Goal: Task Accomplishment & Management: Manage account settings

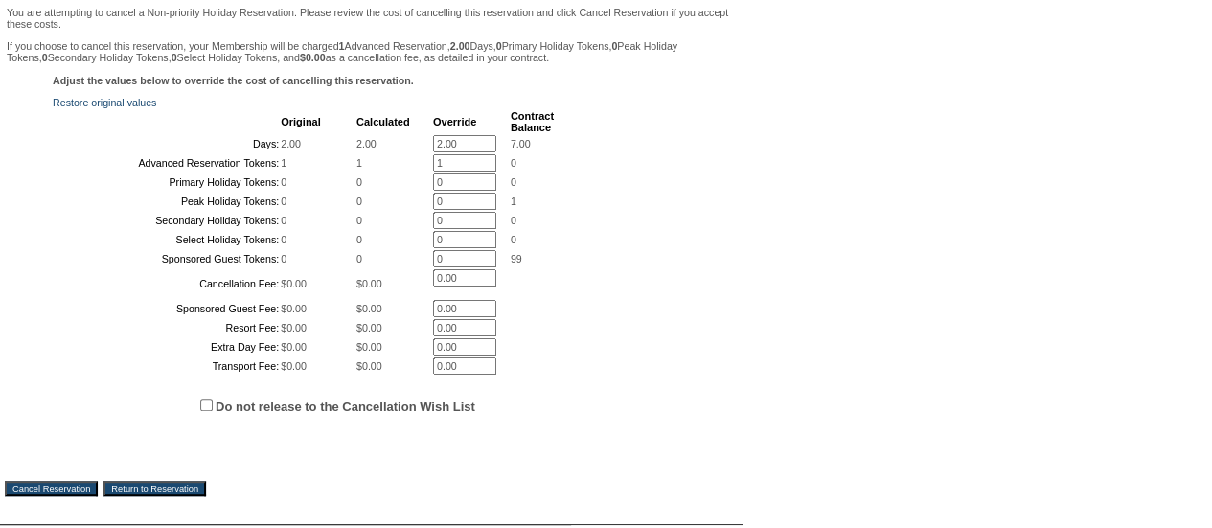
scroll to position [192, 0]
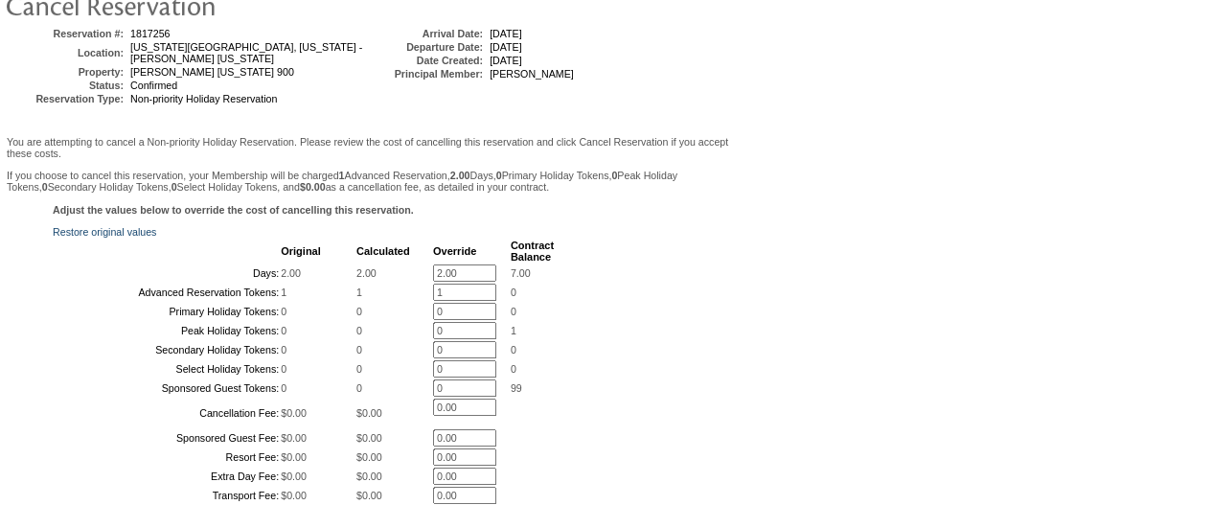
drag, startPoint x: 452, startPoint y: 277, endPoint x: 385, endPoint y: 270, distance: 67.4
click at [385, 270] on tr "Days: 2.00 2.00 2.00 * 7.00" at bounding box center [304, 272] width 499 height 17
type input "0"
click at [680, 236] on div "Adjust the values below to override the cost of cancelling this reservation. Re…" at bounding box center [371, 392] width 733 height 377
click at [466, 301] on input "1" at bounding box center [464, 292] width 63 height 17
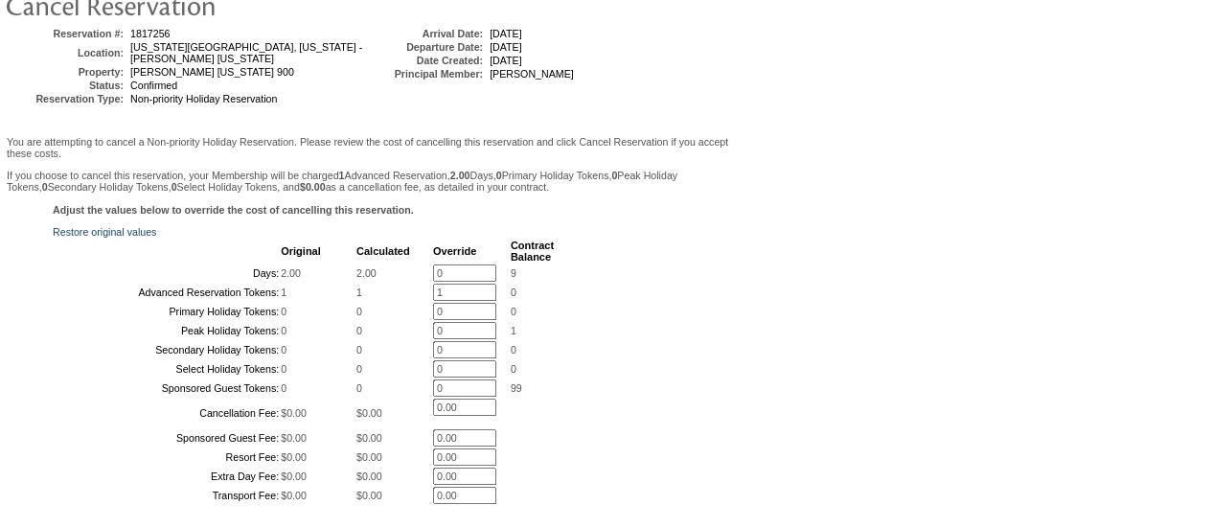
click at [454, 301] on input "1" at bounding box center [464, 292] width 63 height 17
type input "0"
click at [711, 294] on div "Adjust the values below to override the cost of cancelling this reservation. Re…" at bounding box center [371, 425] width 733 height 443
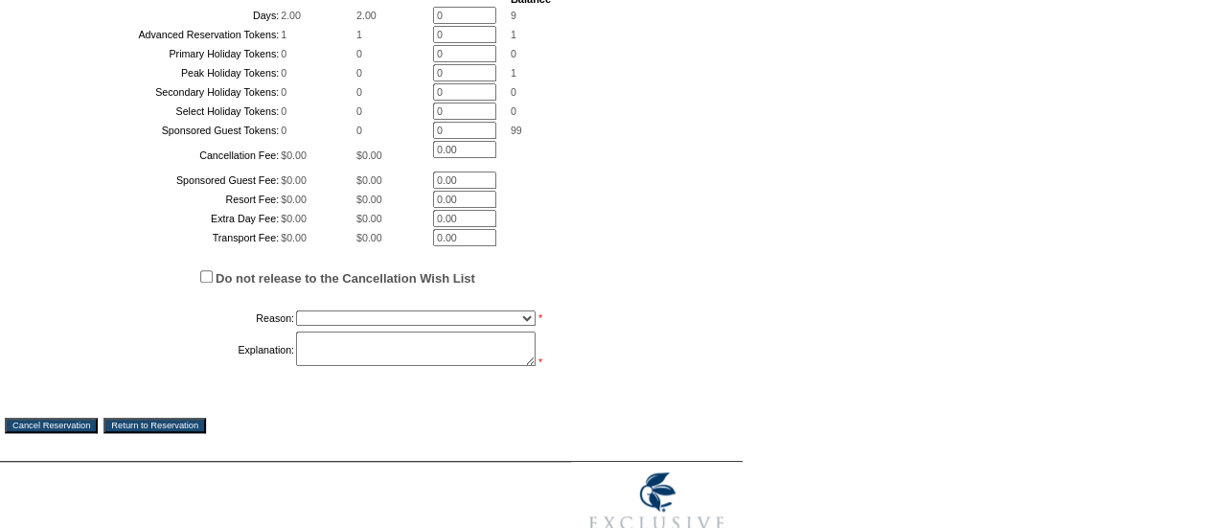
scroll to position [648, 0]
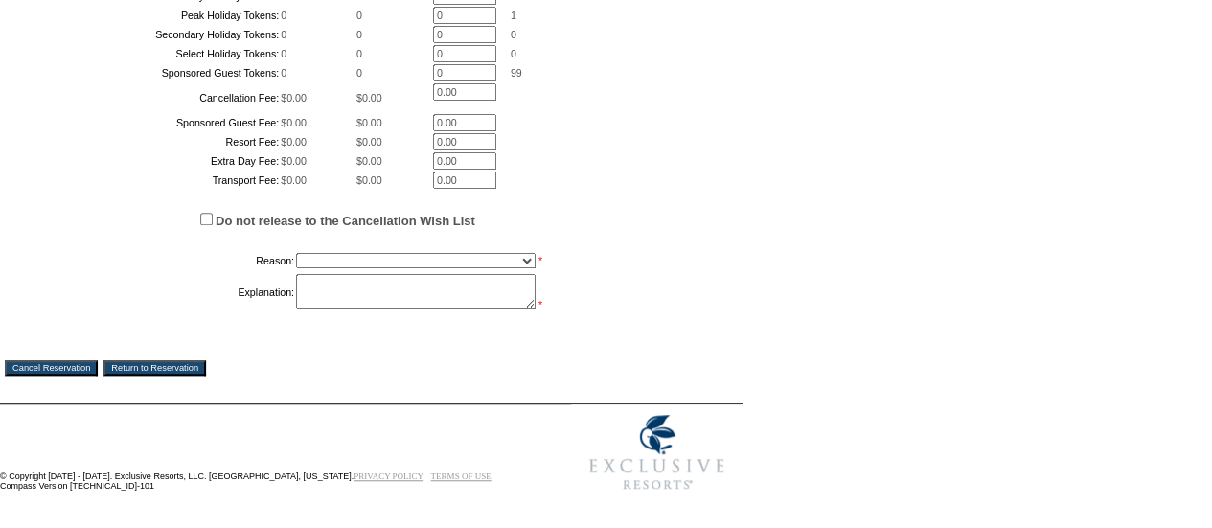
click at [207, 217] on input "Do not release to the Cancellation Wish List" at bounding box center [206, 219] width 12 height 12
checkbox input "true"
click at [305, 259] on select "Creating Continuous Stay Days Booked After Cancellation Experiential / Hotel / …" at bounding box center [415, 260] width 239 height 15
select select "1030"
click at [296, 253] on select "Creating Continuous Stay Days Booked After Cancellation Experiential / Hotel / …" at bounding box center [415, 260] width 239 height 15
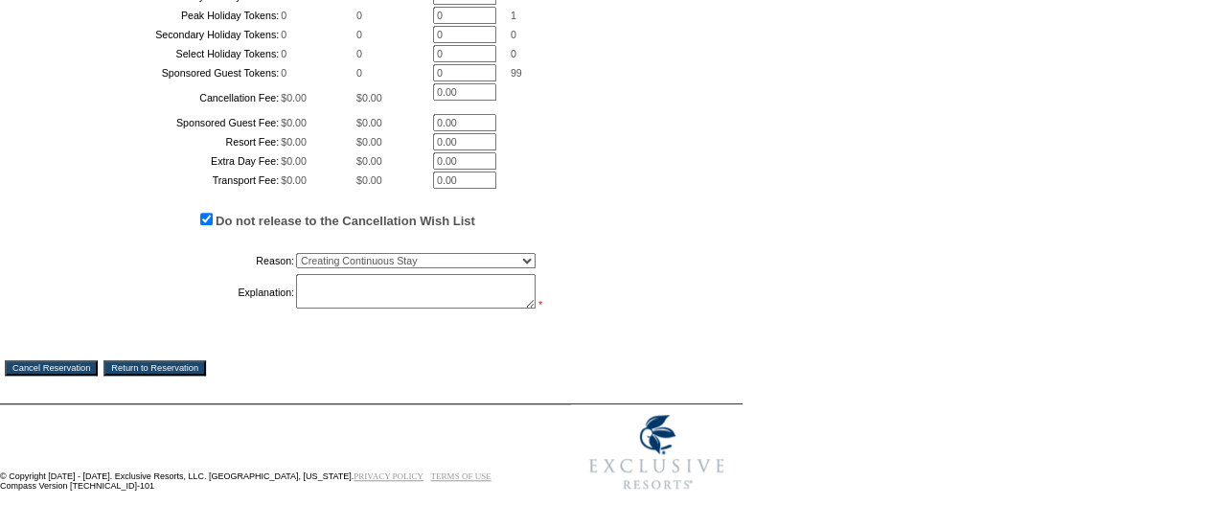
click at [359, 290] on textarea at bounding box center [415, 291] width 239 height 34
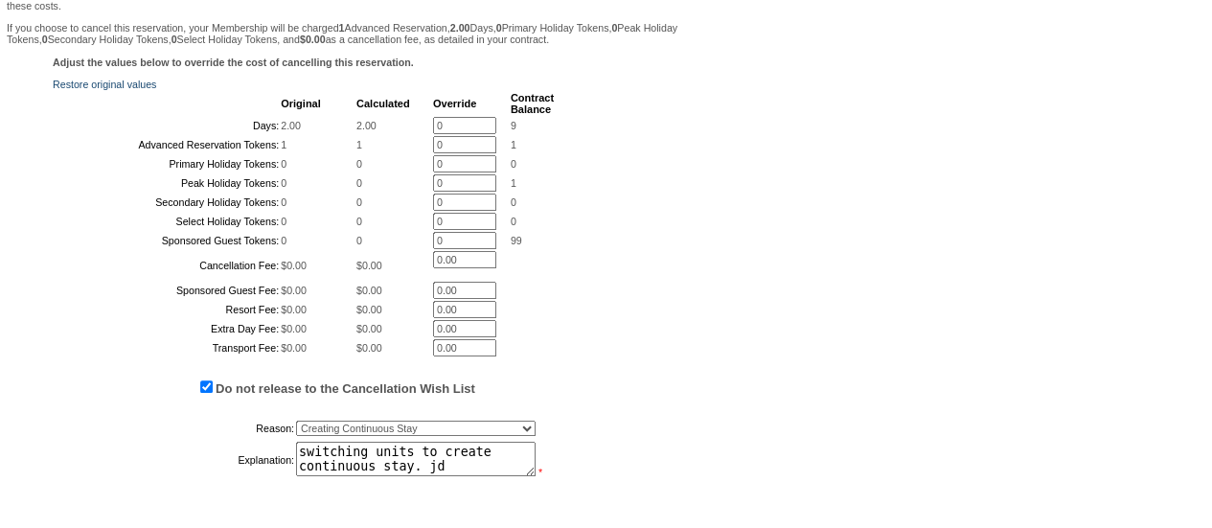
scroll to position [553, 0]
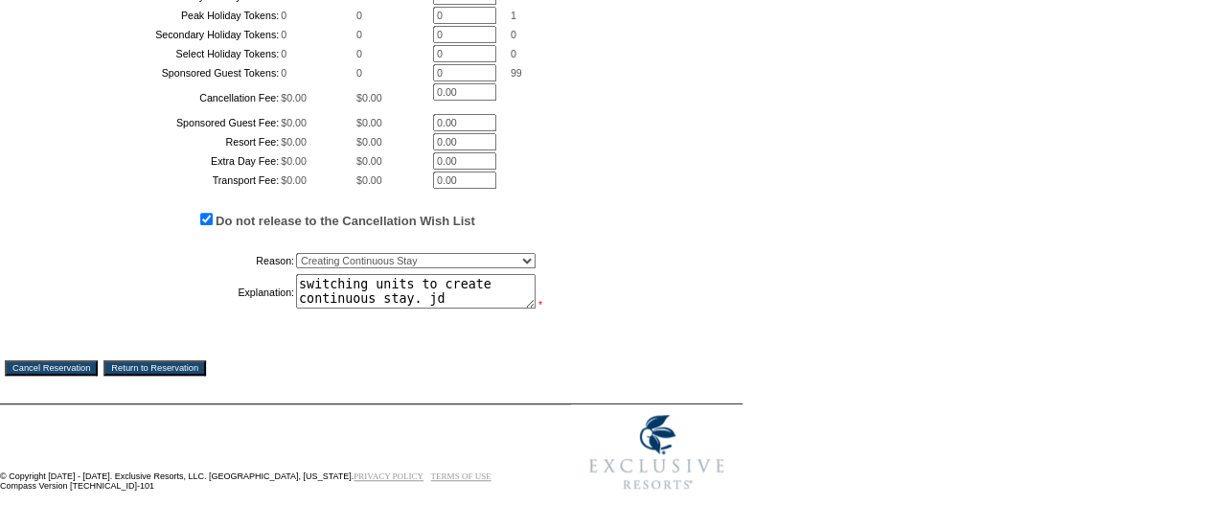
type textarea "switching units to create continuous stay. jd"
click at [49, 375] on input "Cancel Reservation" at bounding box center [51, 367] width 93 height 15
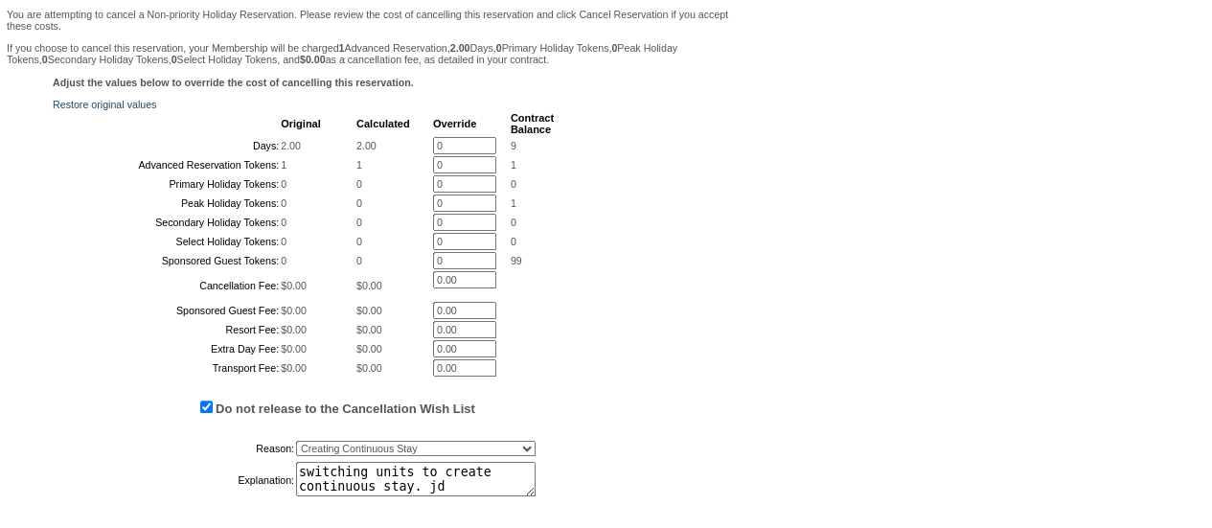
scroll to position [74, 0]
